Goal: Communication & Community: Answer question/provide support

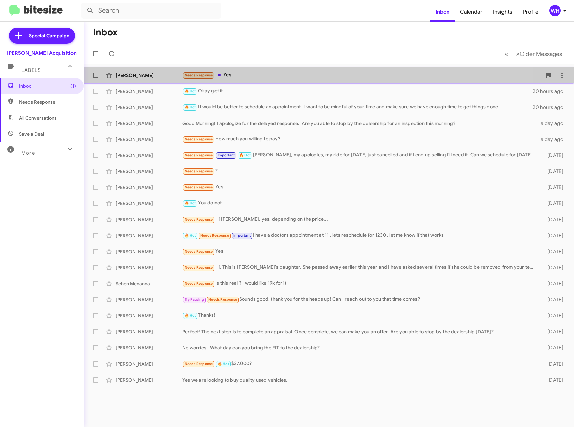
click at [129, 73] on div "[PERSON_NAME]" at bounding box center [149, 75] width 67 height 7
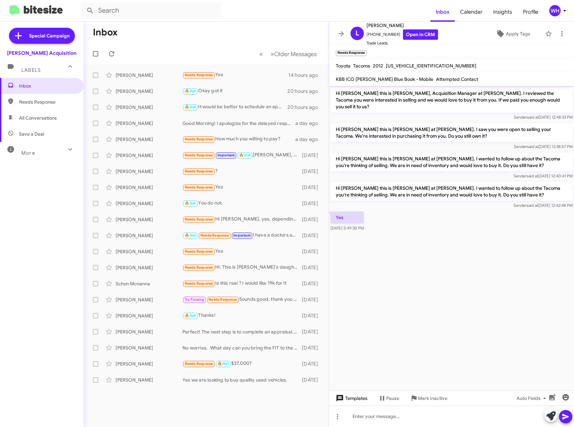
click at [356, 401] on span "Templates" at bounding box center [351, 399] width 33 height 12
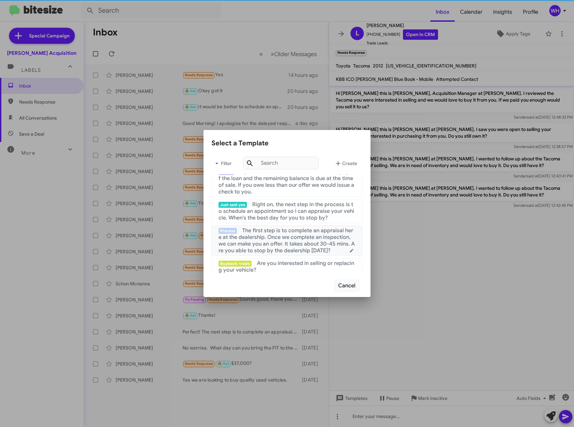
scroll to position [67, 0]
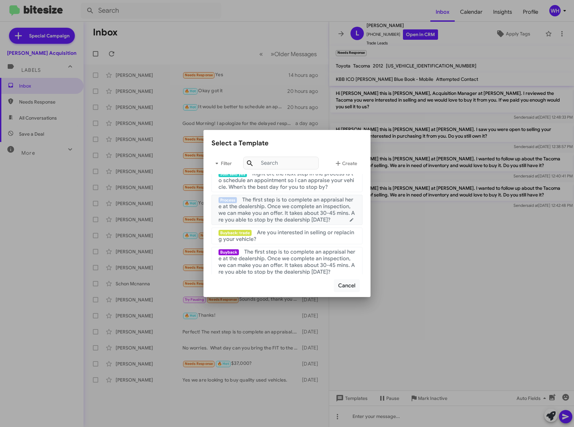
click at [286, 211] on span "The first step is to complete an appraisal here at the dealership. Once we comp…" at bounding box center [287, 210] width 136 height 27
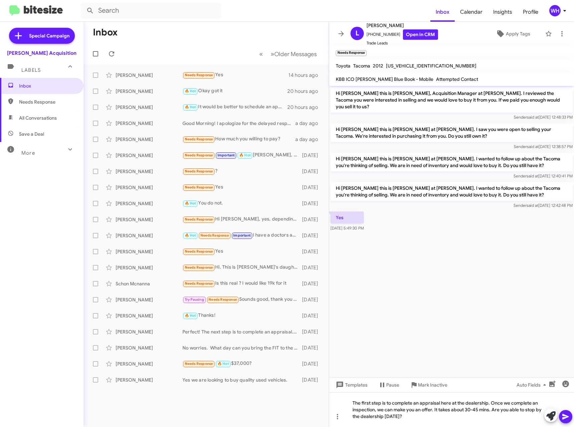
drag, startPoint x: 572, startPoint y: 420, endPoint x: 571, endPoint y: 417, distance: 3.7
click at [572, 419] on div at bounding box center [559, 416] width 28 height 15
drag, startPoint x: 569, startPoint y: 418, endPoint x: 568, endPoint y: 427, distance: 9.1
click at [569, 417] on icon at bounding box center [566, 417] width 8 height 8
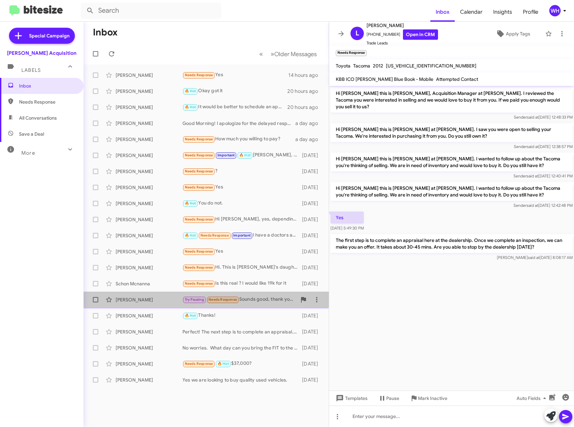
click at [147, 303] on div "[PERSON_NAME] Try Pausing Needs Response Sounds good, thank you for the heads u…" at bounding box center [206, 299] width 235 height 13
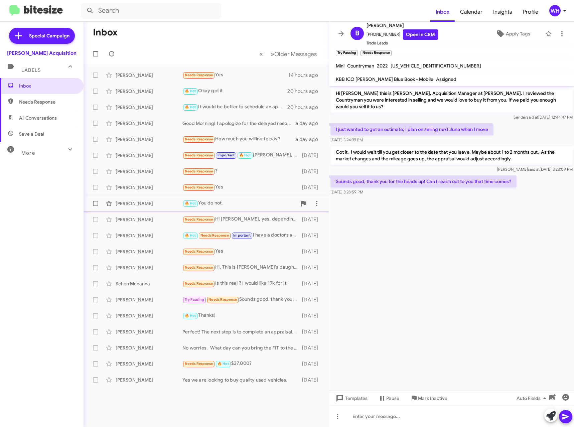
click at [175, 203] on div "[PERSON_NAME]" at bounding box center [149, 203] width 67 height 7
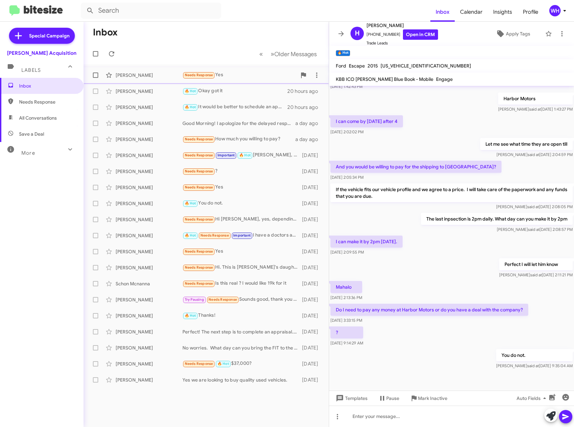
click at [159, 81] on div "[PERSON_NAME] Needs Response Yes 14 hours ago" at bounding box center [206, 75] width 235 height 13
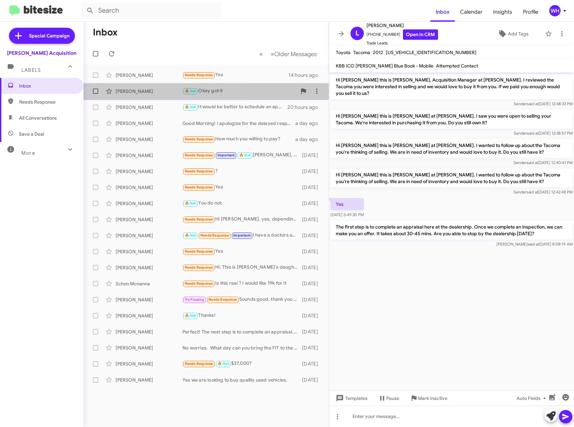
click at [158, 94] on div "[PERSON_NAME]" at bounding box center [149, 91] width 67 height 7
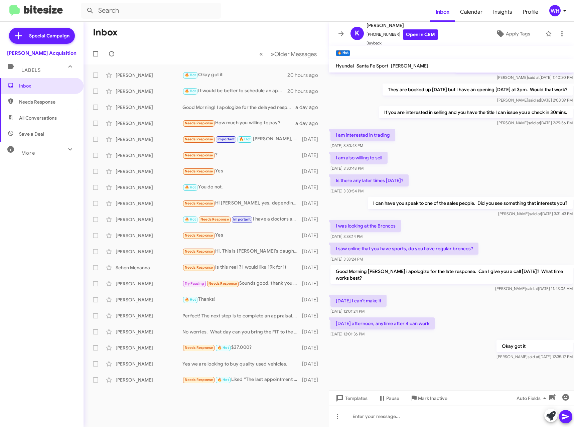
scroll to position [177, 0]
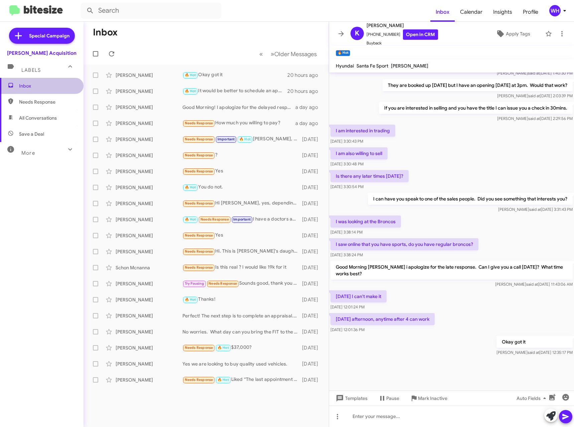
click at [61, 84] on span "Inbox" at bounding box center [47, 86] width 57 height 7
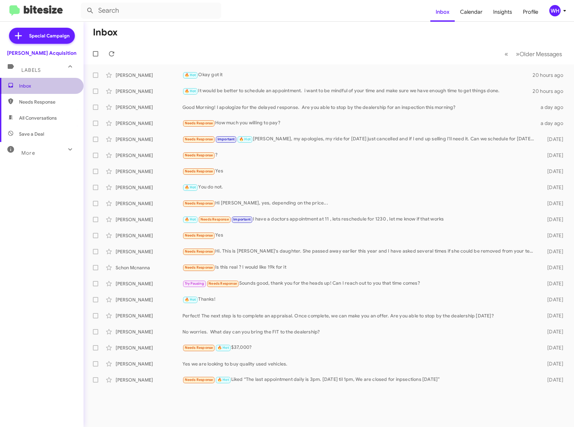
click at [62, 84] on span "Inbox" at bounding box center [47, 86] width 57 height 7
click at [516, 55] on span "»" at bounding box center [518, 54] width 4 height 8
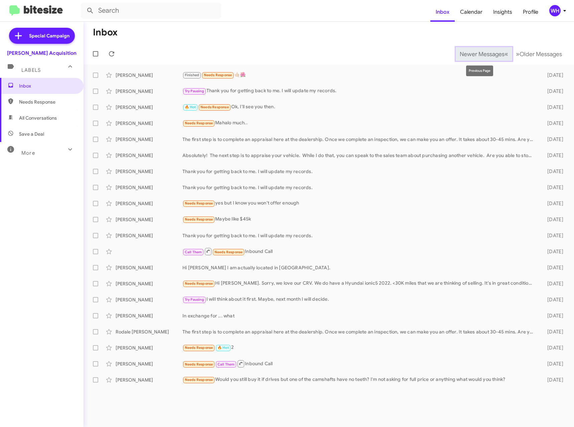
click at [495, 57] on span "Newer Messages" at bounding box center [482, 53] width 45 height 7
